Goal: Transaction & Acquisition: Purchase product/service

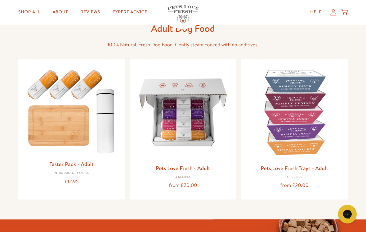
scroll to position [36, 0]
click at [191, 170] on link "Pets Love Fresh - Adult" at bounding box center [183, 168] width 54 height 8
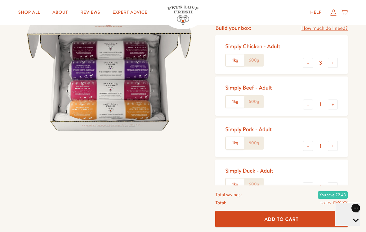
scroll to position [80, 0]
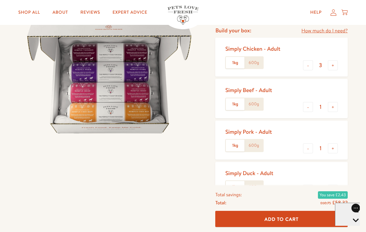
click at [309, 107] on button "-" at bounding box center [308, 107] width 10 height 10
type input "0"
click at [307, 149] on button "-" at bounding box center [308, 148] width 10 height 10
type input "0"
click at [311, 190] on button "-" at bounding box center [308, 189] width 10 height 10
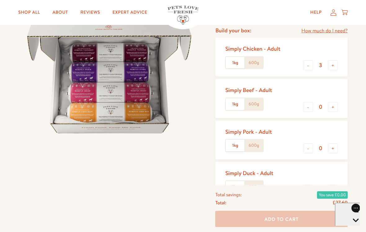
click at [308, 189] on button "-" at bounding box center [308, 189] width 10 height 10
click at [336, 189] on button "+" at bounding box center [333, 189] width 10 height 10
type input "1"
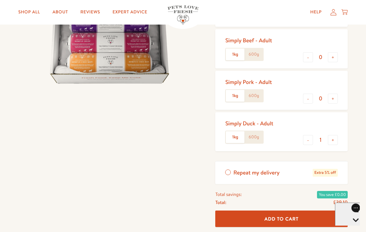
scroll to position [129, 0]
click at [294, 220] on span "Add To Cart" at bounding box center [282, 218] width 34 height 7
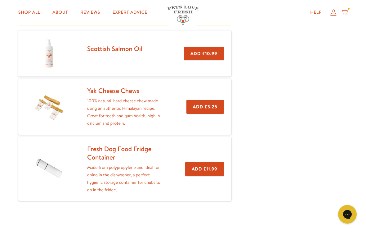
scroll to position [122, 0]
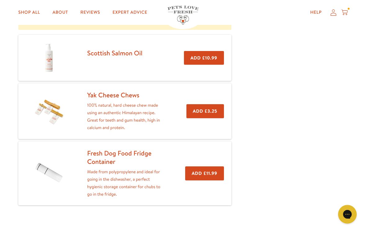
click at [204, 110] on button "Add £3.25" at bounding box center [206, 111] width 38 height 14
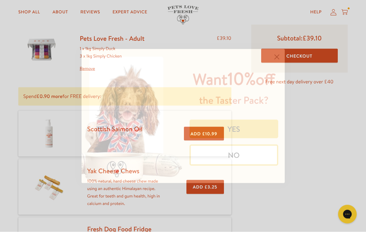
scroll to position [47, 0]
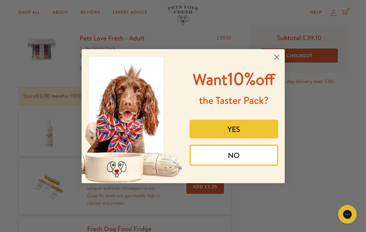
click at [277, 55] on circle "Close dialog" at bounding box center [277, 57] width 10 height 10
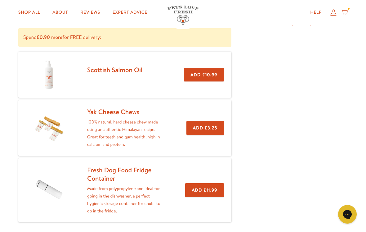
scroll to position [107, 0]
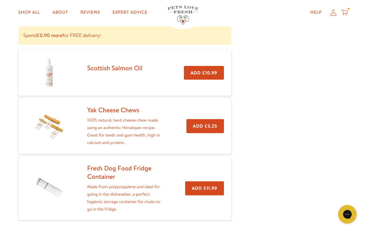
click at [211, 126] on button "Add £3.25" at bounding box center [206, 126] width 38 height 14
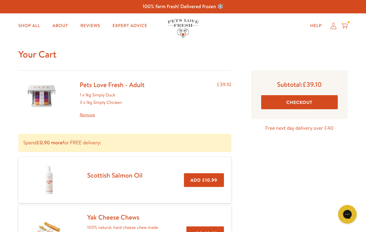
click at [26, 23] on link "Shop All" at bounding box center [29, 26] width 32 height 12
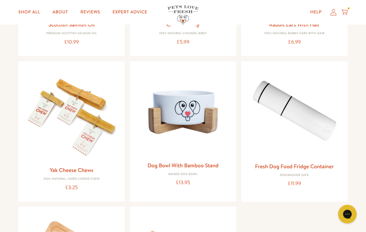
scroll to position [553, 0]
click at [75, 180] on div "Yak Cheese Chews 100% natural, hard cheese chew £3.25" at bounding box center [71, 178] width 97 height 26
click at [100, 118] on img at bounding box center [71, 114] width 97 height 97
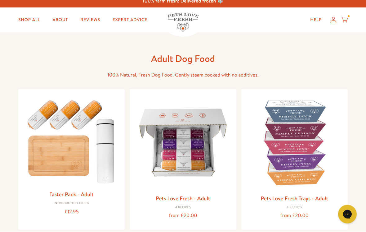
scroll to position [0, 0]
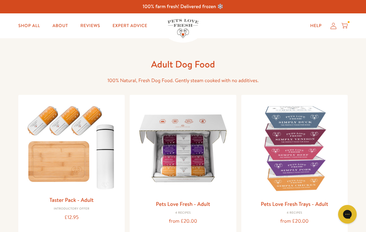
click at [348, 22] on div at bounding box center [349, 22] width 2 height 2
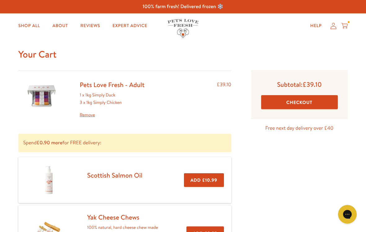
click at [31, 25] on link "Shop All" at bounding box center [29, 26] width 32 height 12
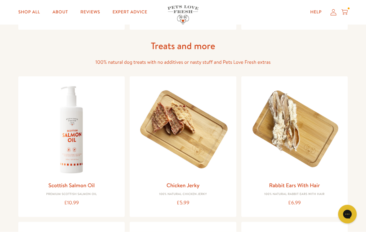
scroll to position [393, 0]
click at [75, 126] on img at bounding box center [71, 129] width 97 height 97
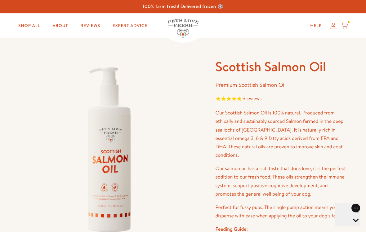
click at [342, 25] on icon at bounding box center [345, 25] width 6 height 7
